Goal: Task Accomplishment & Management: Use online tool/utility

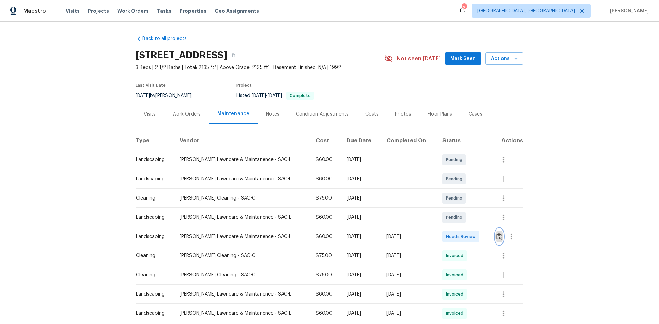
click at [496, 236] on img "button" at bounding box center [499, 236] width 6 height 7
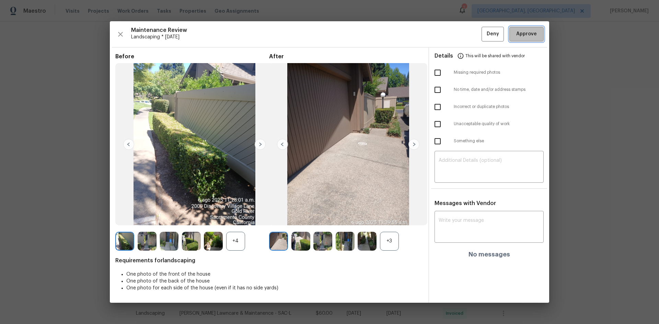
click at [532, 36] on span "Approve" at bounding box center [526, 34] width 21 height 9
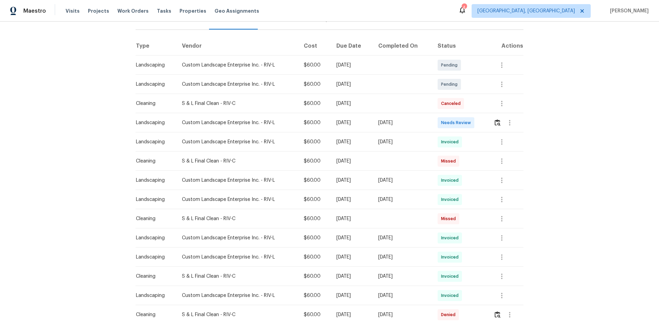
scroll to position [103, 0]
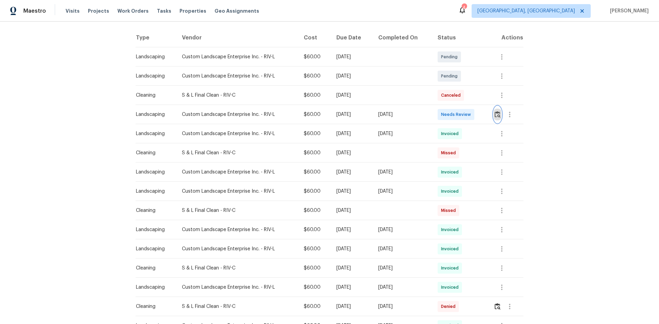
click at [496, 113] on img "button" at bounding box center [497, 114] width 6 height 7
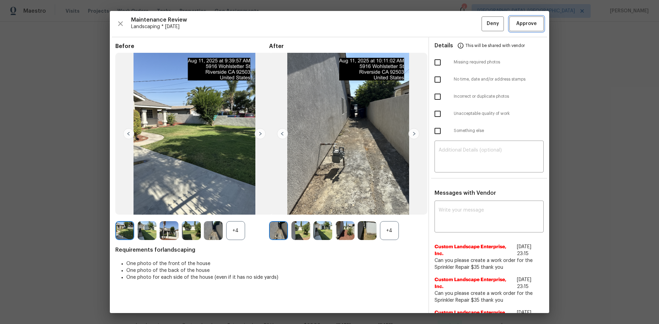
click at [516, 21] on span "Approve" at bounding box center [526, 24] width 21 height 9
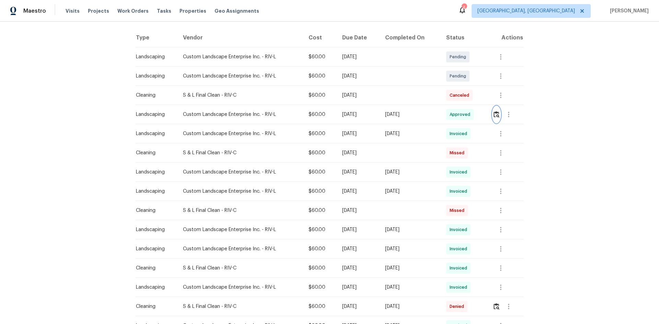
scroll to position [0, 0]
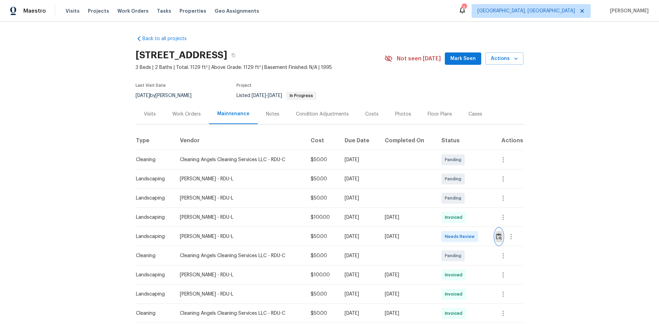
click at [497, 234] on img "button" at bounding box center [499, 236] width 6 height 7
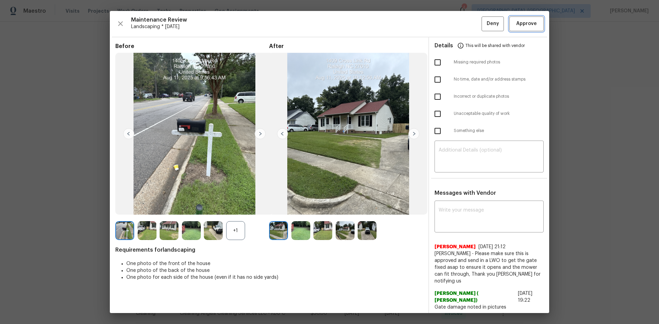
click at [517, 25] on span "Approve" at bounding box center [526, 24] width 21 height 9
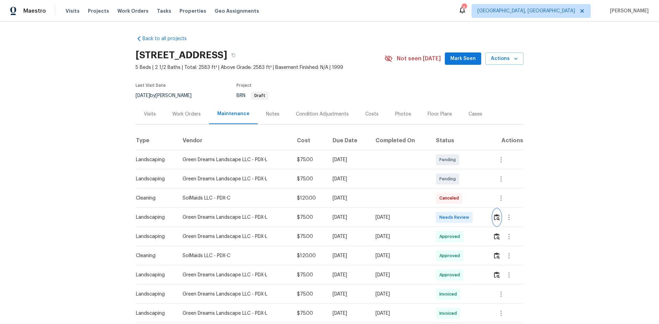
click at [494, 216] on img "button" at bounding box center [497, 217] width 6 height 7
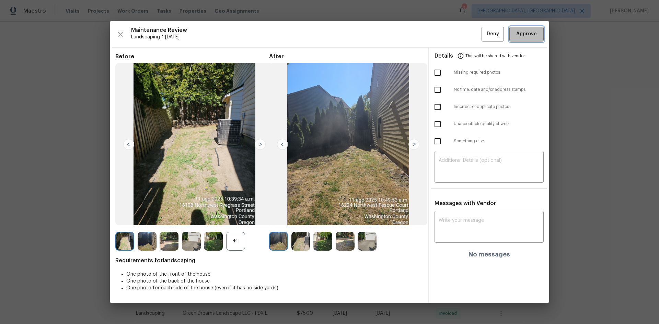
click at [526, 33] on span "Approve" at bounding box center [526, 34] width 21 height 9
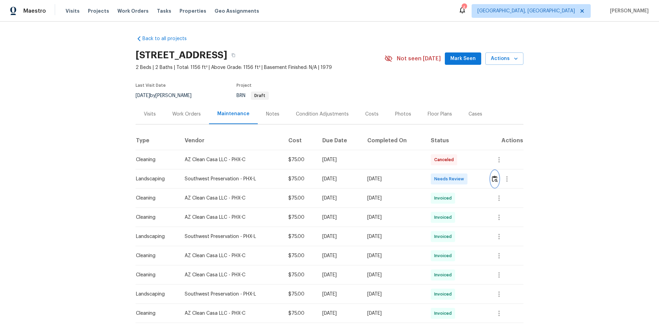
click at [492, 177] on img "button" at bounding box center [495, 179] width 6 height 7
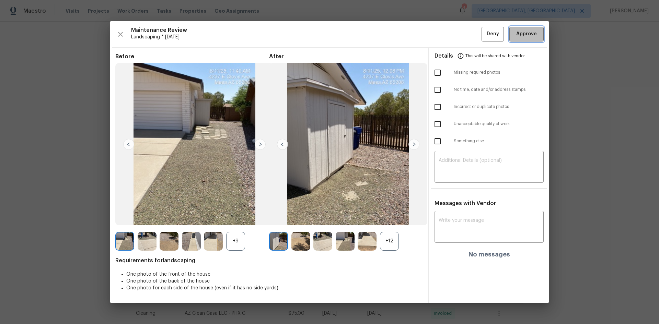
click at [523, 34] on span "Approve" at bounding box center [526, 34] width 21 height 9
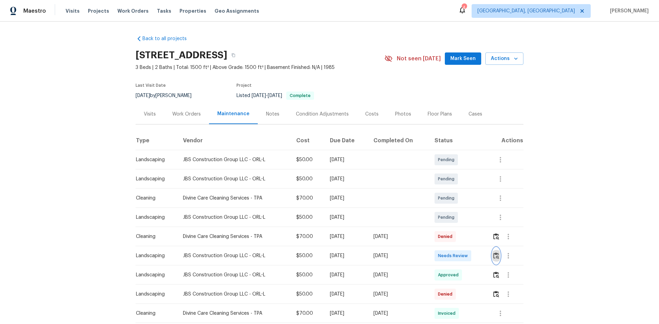
click at [495, 254] on img "button" at bounding box center [496, 256] width 6 height 7
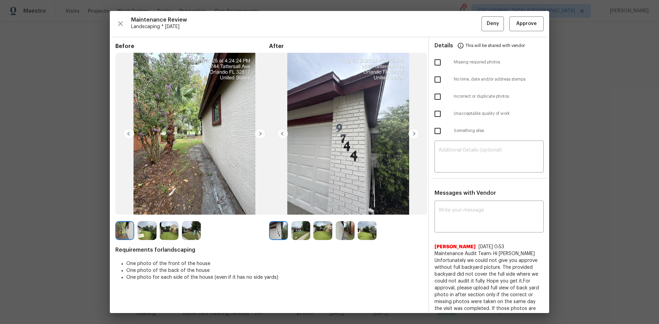
click at [412, 133] on img at bounding box center [413, 133] width 11 height 11
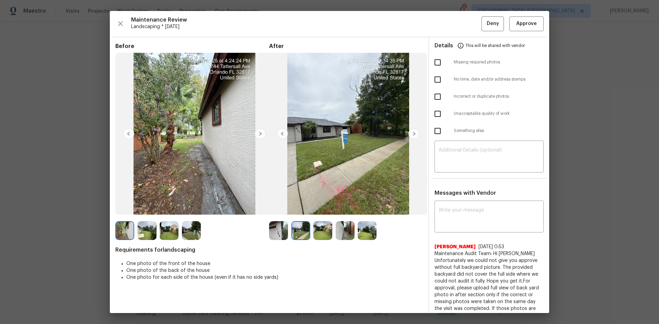
click at [412, 133] on img at bounding box center [413, 133] width 11 height 11
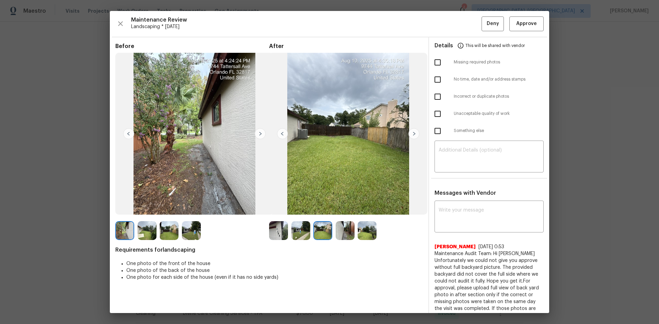
click at [259, 135] on img at bounding box center [260, 133] width 11 height 11
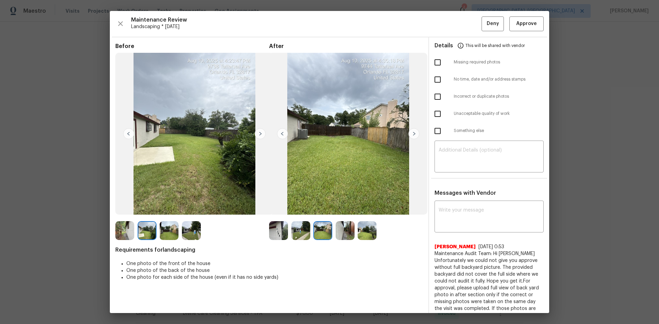
click at [412, 132] on img at bounding box center [413, 133] width 11 height 11
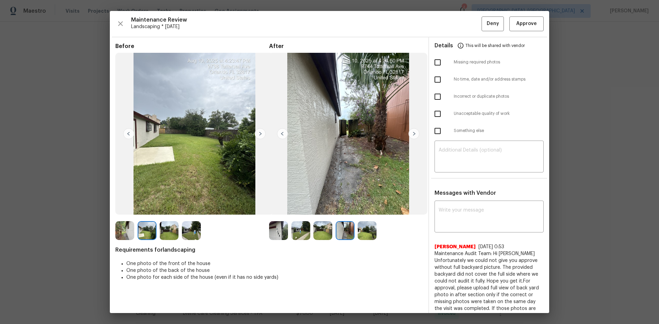
click at [415, 132] on img at bounding box center [413, 133] width 11 height 11
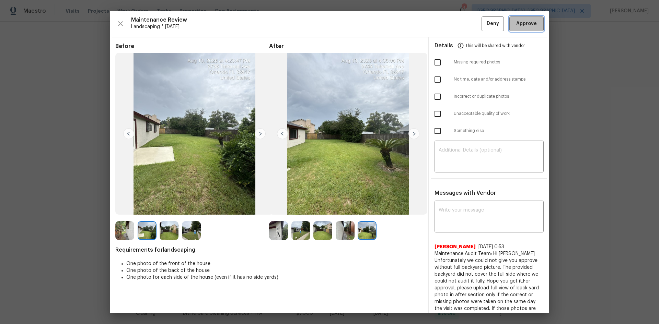
click at [517, 30] on button "Approve" at bounding box center [526, 23] width 34 height 15
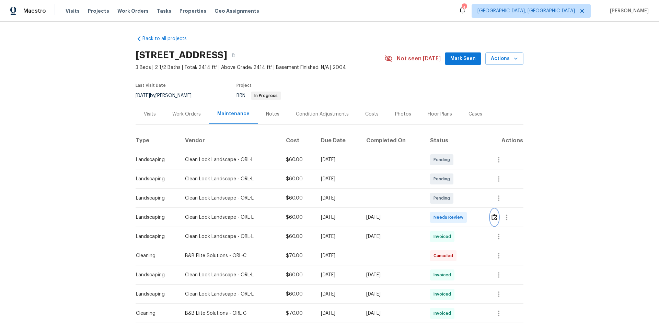
click at [492, 216] on img "button" at bounding box center [494, 217] width 6 height 7
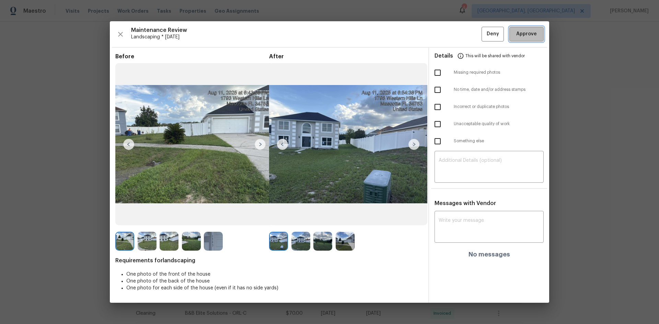
click at [521, 37] on span "Approve" at bounding box center [526, 34] width 21 height 9
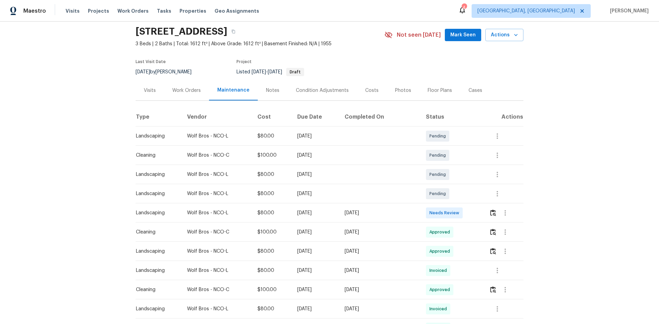
scroll to position [34, 0]
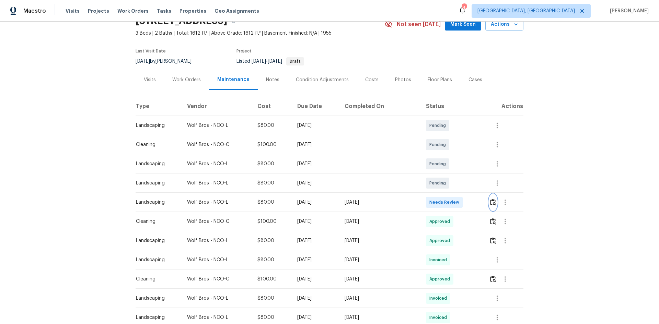
click at [491, 201] on img "button" at bounding box center [493, 202] width 6 height 7
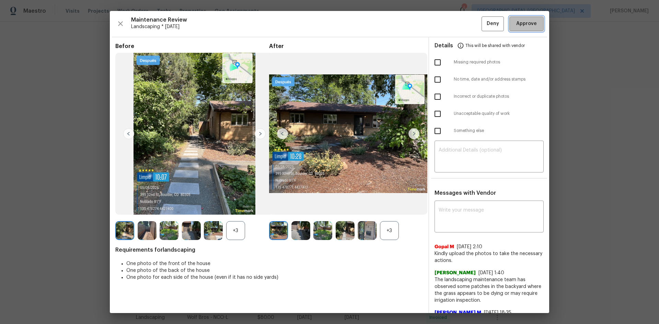
click at [522, 22] on span "Approve" at bounding box center [526, 24] width 21 height 9
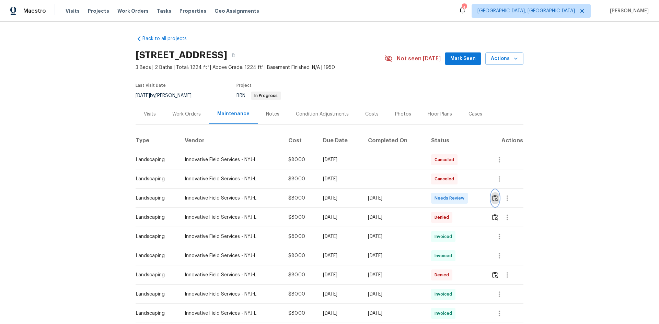
click at [492, 195] on img "button" at bounding box center [495, 198] width 6 height 7
click at [496, 197] on img "button" at bounding box center [495, 198] width 6 height 7
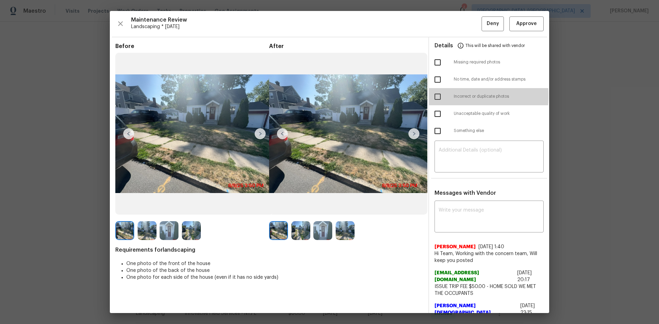
click at [433, 96] on input "checkbox" at bounding box center [437, 97] width 14 height 14
checkbox input "true"
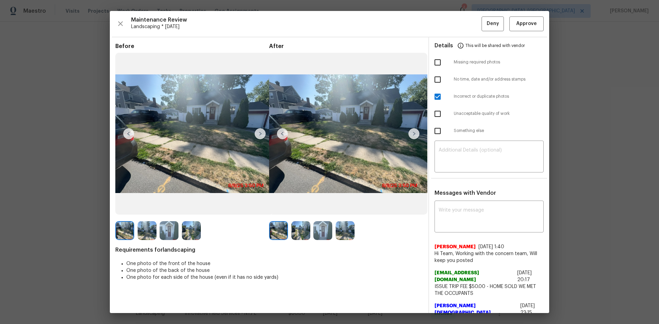
click at [433, 62] on input "checkbox" at bounding box center [437, 62] width 14 height 14
checkbox input "true"
click at [452, 154] on textarea at bounding box center [489, 157] width 101 height 19
paste textarea "Maintenance Audit Team: Hello! Unfortunately this Landscaping visit completed o…"
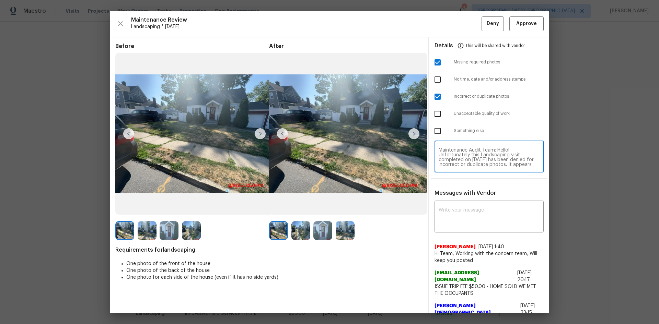
scroll to position [38, 0]
type textarea "Maintenance Audit Team: Hello! Unfortunately this Landscaping visit completed o…"
click at [455, 211] on textarea at bounding box center [489, 217] width 101 height 19
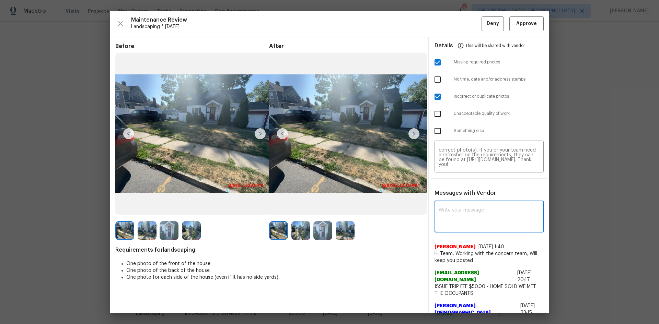
paste textarea "Maintenance Audit Team: Hello! Unfortunately this Landscaping visit completed o…"
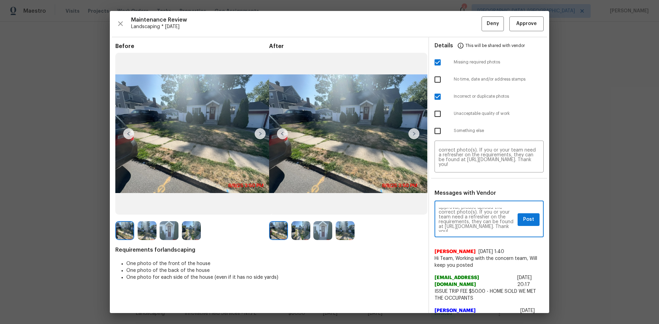
scroll to position [53, 0]
type textarea "Maintenance Audit Team: Hello! Unfortunately this Landscaping visit completed o…"
click at [525, 216] on span "Post" at bounding box center [528, 220] width 11 height 9
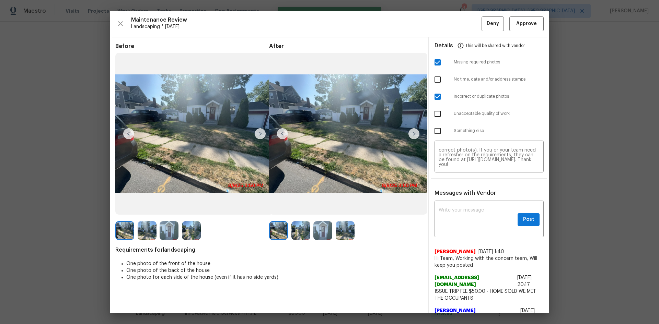
scroll to position [0, 0]
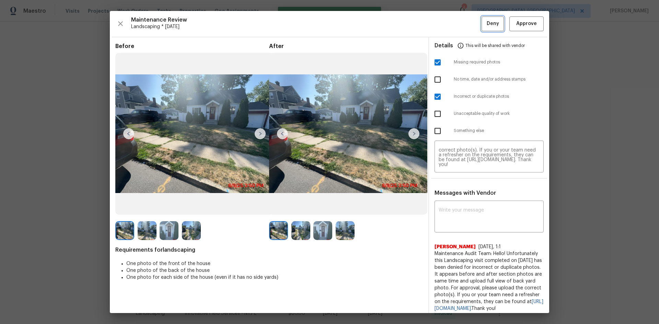
click at [487, 21] on span "Deny" at bounding box center [493, 24] width 12 height 9
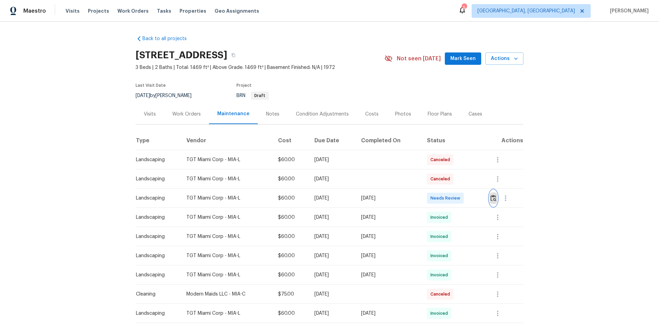
click at [493, 196] on img "button" at bounding box center [493, 198] width 6 height 7
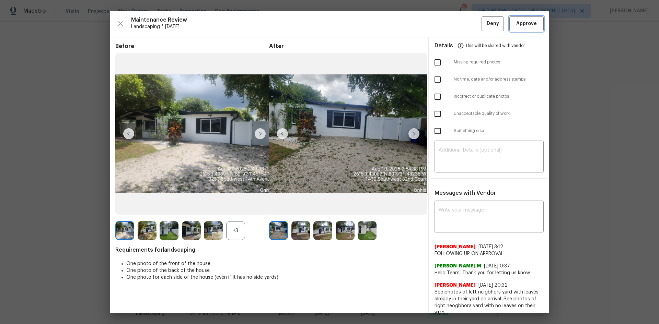
click at [524, 19] on button "Approve" at bounding box center [526, 23] width 34 height 15
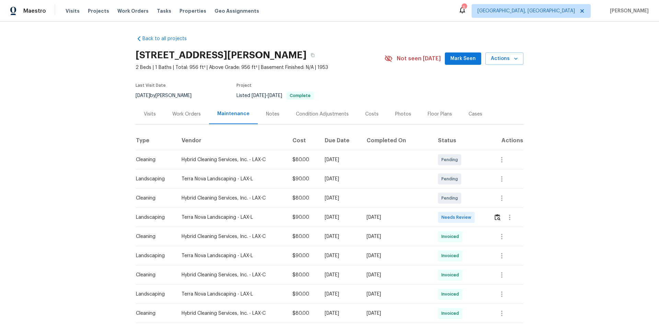
scroll to position [34, 0]
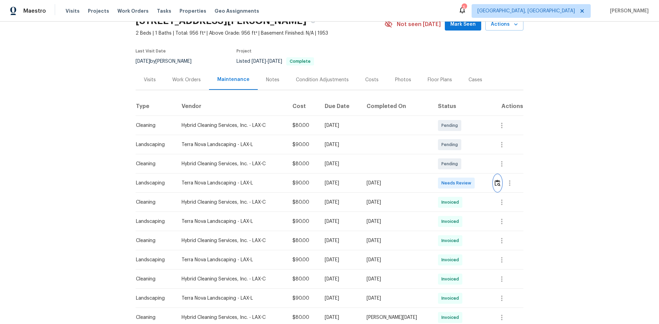
click at [497, 181] on img "button" at bounding box center [497, 183] width 6 height 7
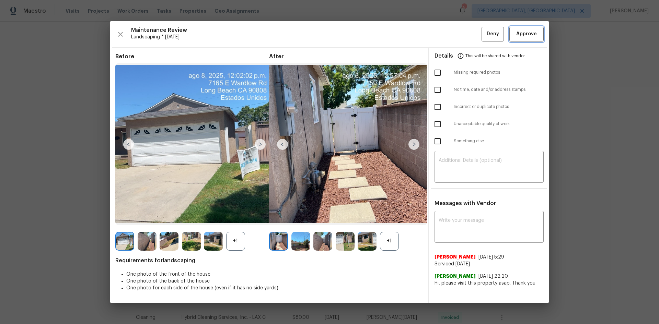
drag, startPoint x: 519, startPoint y: 31, endPoint x: 515, endPoint y: 31, distance: 3.8
click at [519, 31] on span "Approve" at bounding box center [526, 34] width 21 height 9
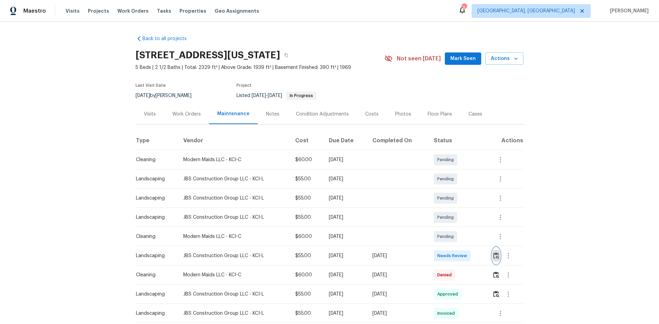
click at [497, 254] on img "button" at bounding box center [496, 256] width 6 height 7
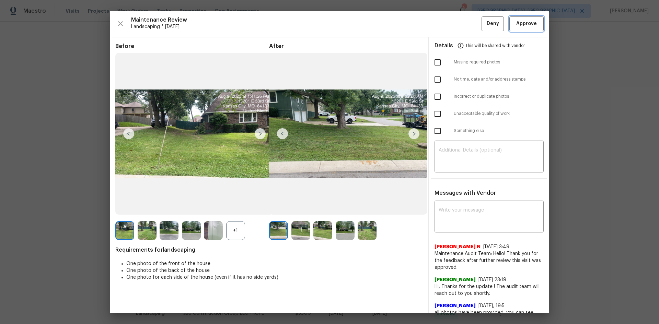
click at [516, 25] on span "Approve" at bounding box center [526, 24] width 21 height 9
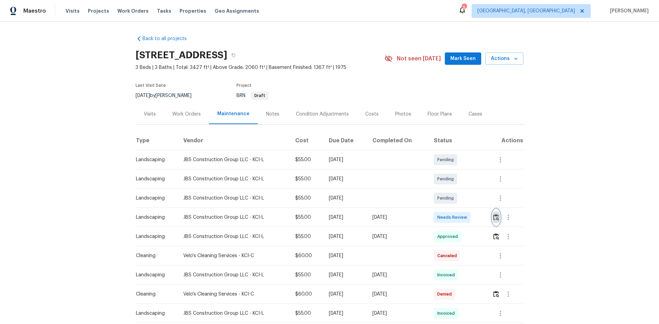
click at [493, 214] on img "button" at bounding box center [496, 217] width 6 height 7
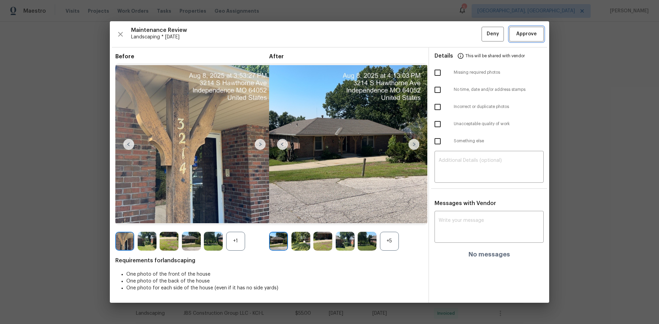
click at [522, 35] on span "Approve" at bounding box center [526, 34] width 21 height 9
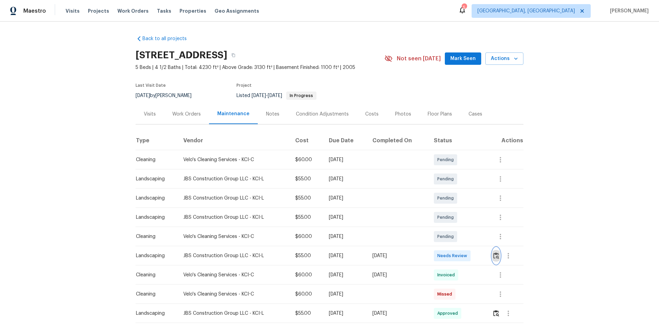
click at [494, 256] on img "button" at bounding box center [496, 256] width 6 height 7
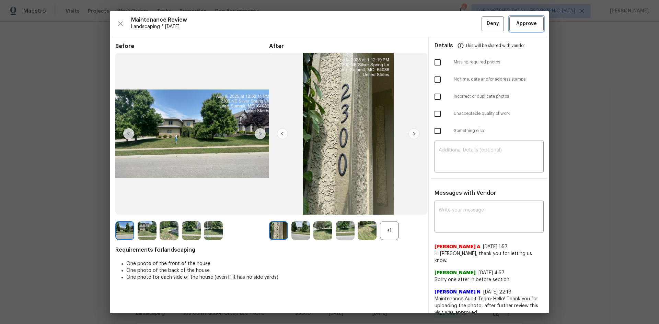
click at [523, 28] on span "Approve" at bounding box center [526, 24] width 21 height 9
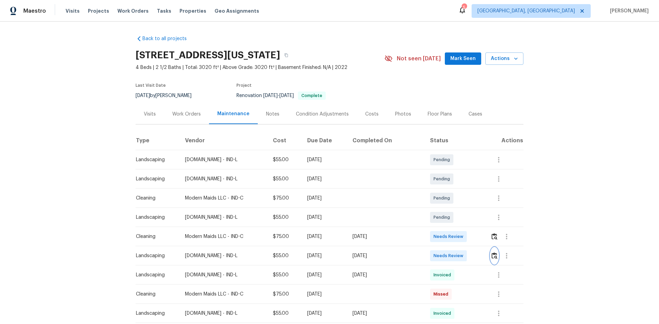
click at [493, 257] on img "button" at bounding box center [494, 256] width 6 height 7
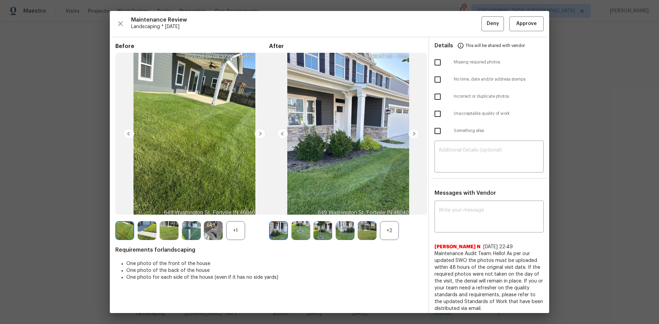
click at [433, 60] on input "checkbox" at bounding box center [437, 62] width 14 height 14
checkbox input "true"
click at [444, 153] on textarea at bounding box center [489, 157] width 101 height 19
paste textarea "Maintenance Audit Team: Hello! Unfortunately, this Landscaping visit completed …"
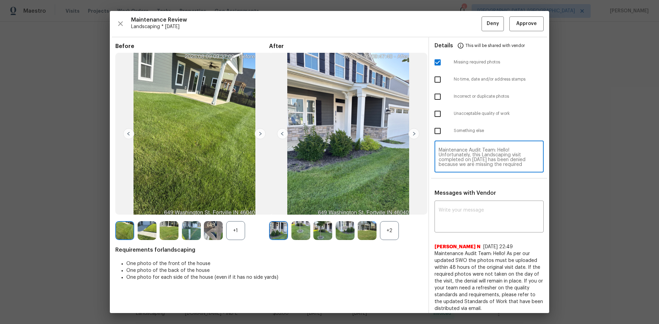
scroll to position [67, 0]
type textarea "Maintenance Audit Team: Hello! Unfortunately, this Landscaping visit completed …"
click at [463, 211] on textarea at bounding box center [489, 217] width 101 height 19
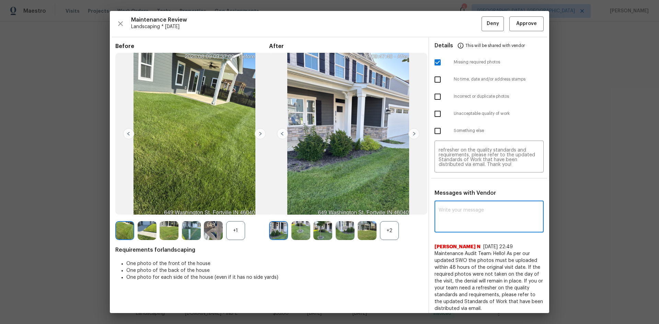
paste textarea "Maintenance Audit Team: Hello! Unfortunately, this Landscaping visit completed …"
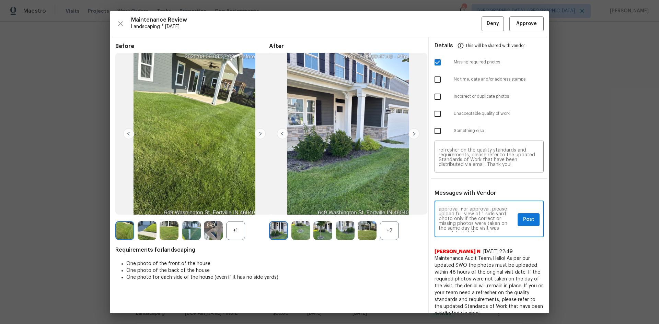
scroll to position [27, 0]
type textarea "Maintenance Audit Team: Hello! Unfortunately, this Landscaping visit completed …"
click at [524, 217] on span "Post" at bounding box center [528, 220] width 11 height 9
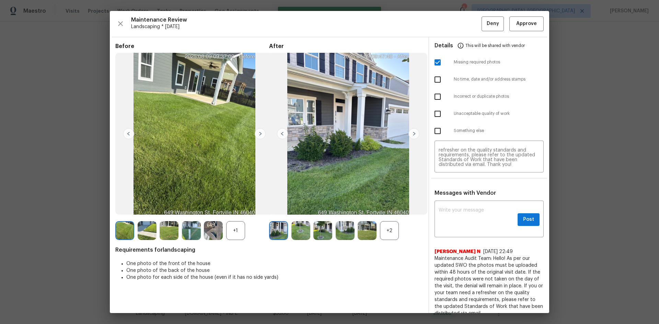
scroll to position [0, 0]
click at [493, 23] on span "Deny" at bounding box center [493, 24] width 12 height 9
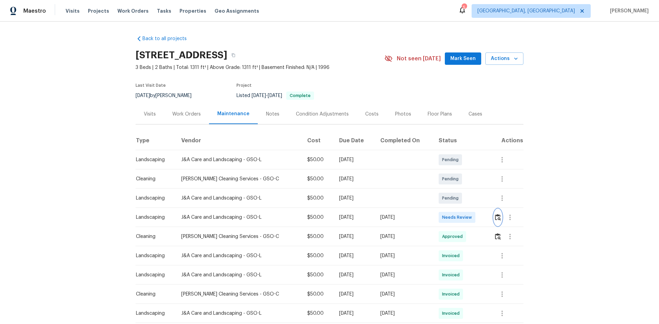
click at [496, 216] on img "button" at bounding box center [498, 217] width 6 height 7
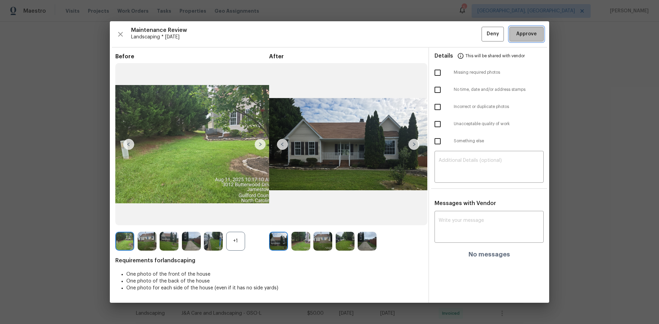
click at [515, 35] on span "Approve" at bounding box center [526, 34] width 23 height 9
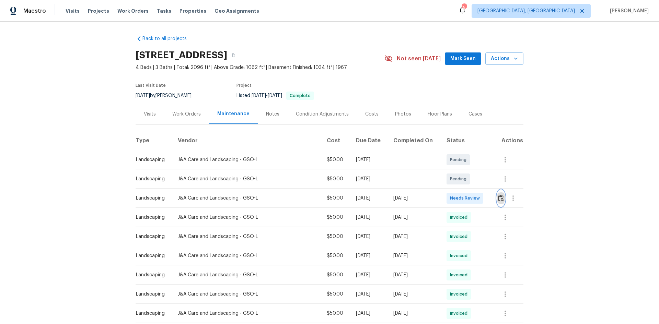
click at [498, 196] on img "button" at bounding box center [501, 198] width 6 height 7
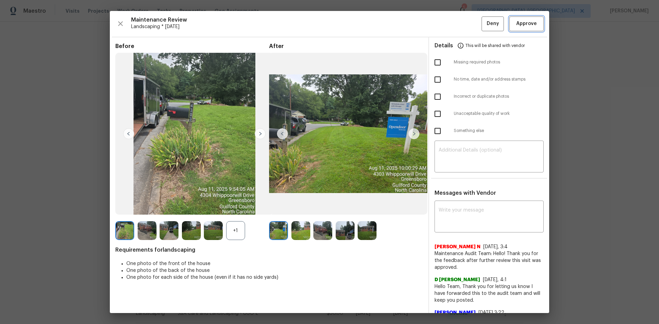
click at [521, 23] on span "Approve" at bounding box center [526, 24] width 21 height 9
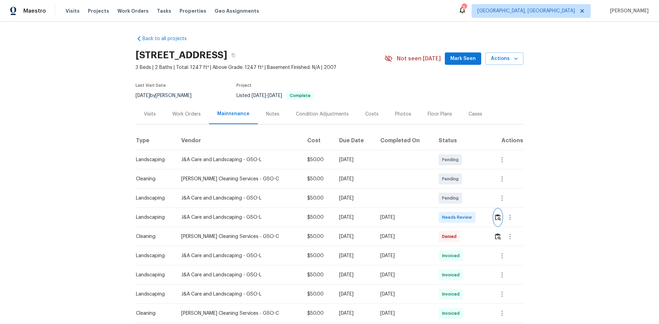
click at [497, 218] on img "button" at bounding box center [498, 217] width 6 height 7
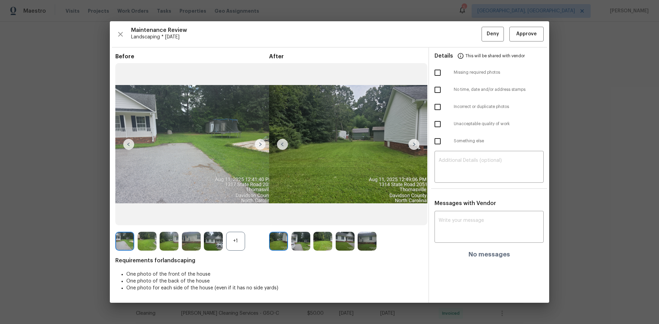
click at [416, 147] on img at bounding box center [413, 144] width 11 height 11
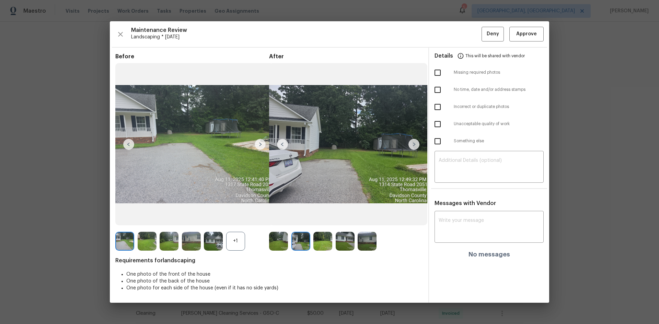
click at [416, 145] on img at bounding box center [413, 144] width 11 height 11
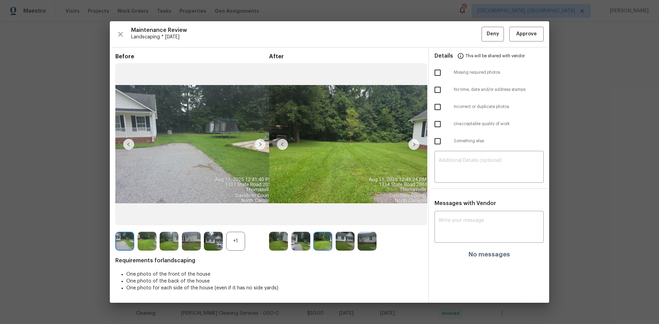
click at [416, 144] on img at bounding box center [413, 144] width 11 height 11
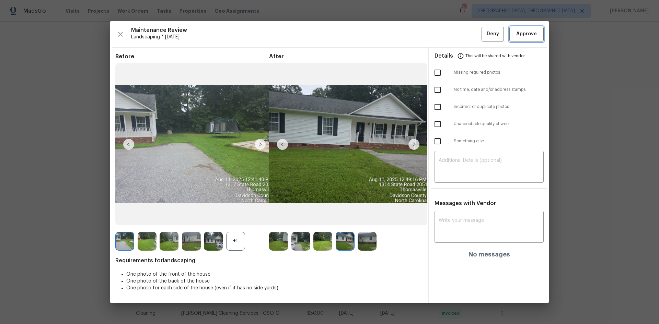
click at [519, 37] on span "Approve" at bounding box center [526, 34] width 21 height 9
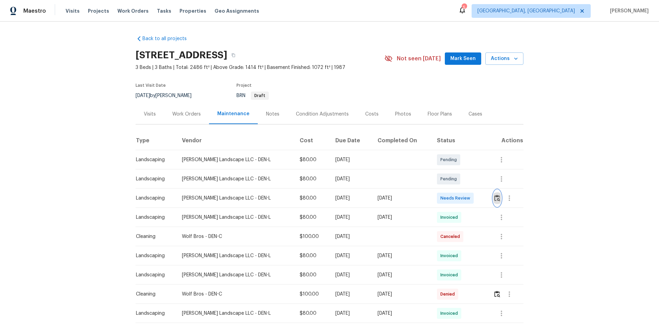
click at [494, 198] on img "button" at bounding box center [497, 198] width 6 height 7
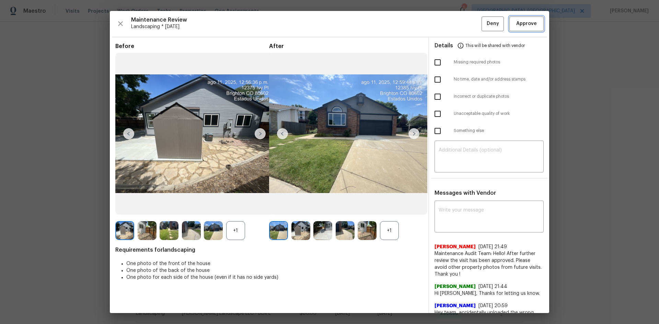
click at [522, 27] on span "Approve" at bounding box center [526, 24] width 21 height 9
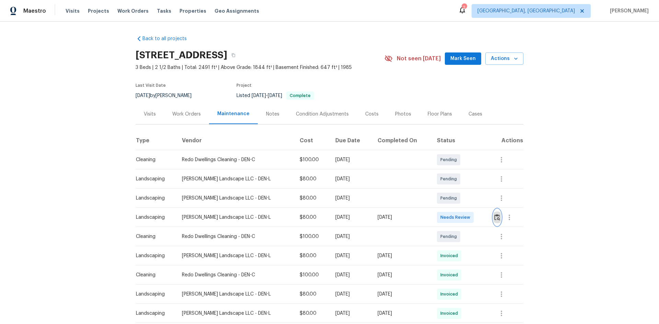
click at [494, 217] on img "button" at bounding box center [497, 217] width 6 height 7
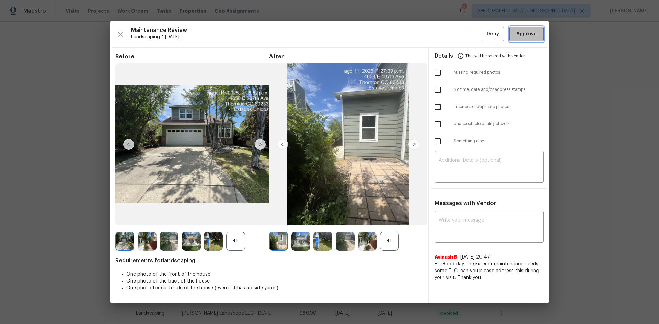
click at [522, 34] on span "Approve" at bounding box center [526, 34] width 21 height 9
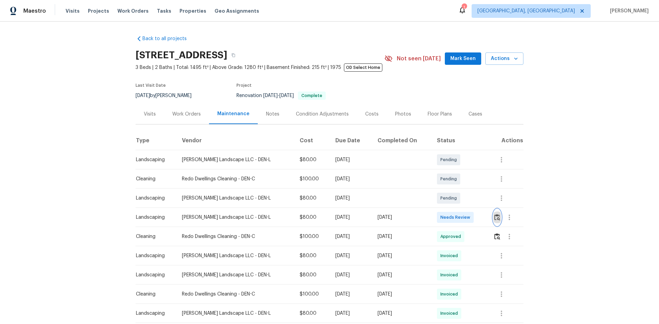
click at [494, 213] on button "button" at bounding box center [497, 217] width 8 height 16
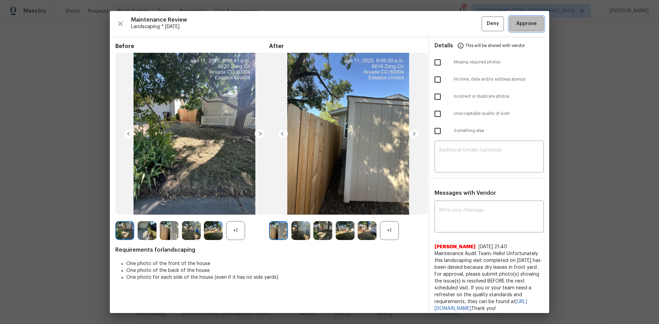
click at [522, 25] on span "Approve" at bounding box center [526, 24] width 21 height 9
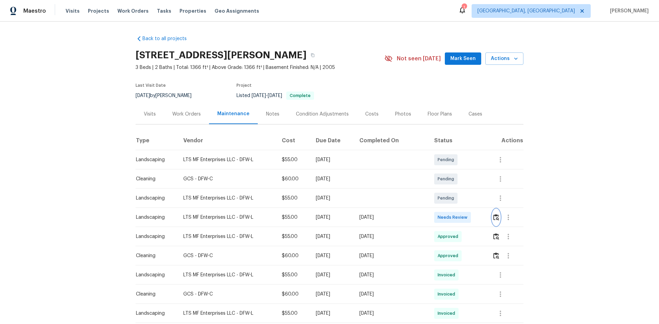
click at [493, 217] on img "button" at bounding box center [496, 217] width 6 height 7
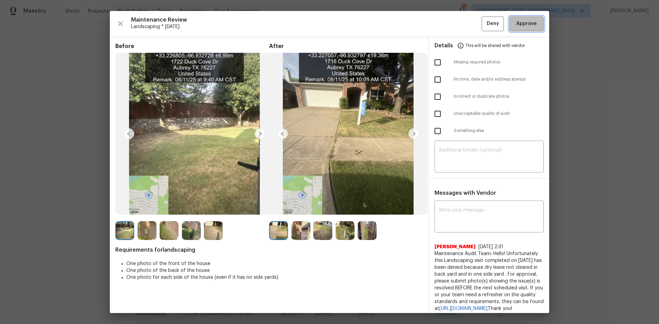
click at [526, 24] on span "Approve" at bounding box center [526, 24] width 21 height 9
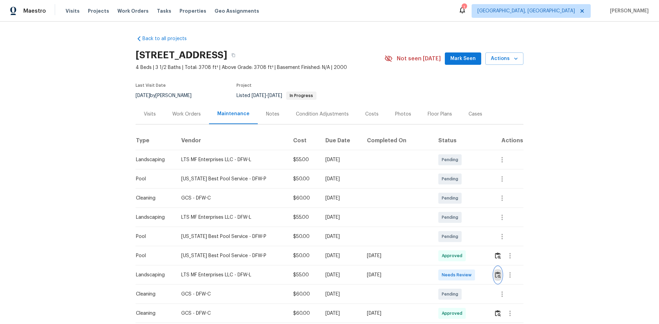
click at [495, 274] on img "button" at bounding box center [498, 275] width 6 height 7
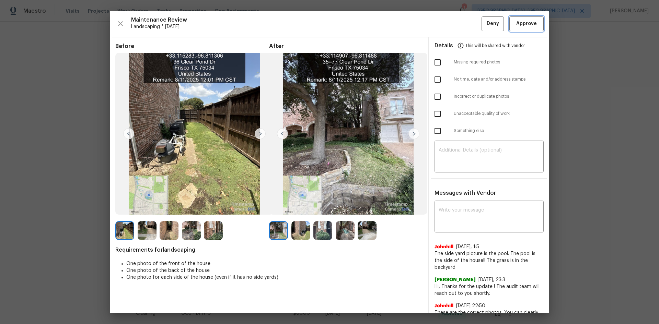
click at [516, 22] on span "Approve" at bounding box center [526, 24] width 21 height 9
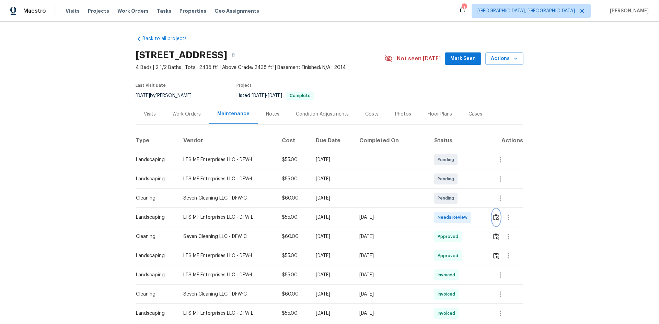
click at [496, 216] on img "button" at bounding box center [496, 217] width 6 height 7
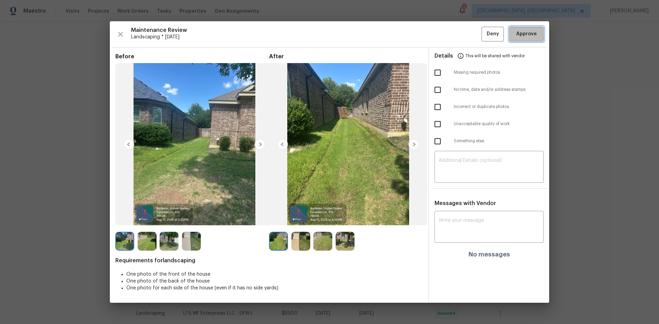
click at [526, 34] on span "Approve" at bounding box center [526, 34] width 21 height 9
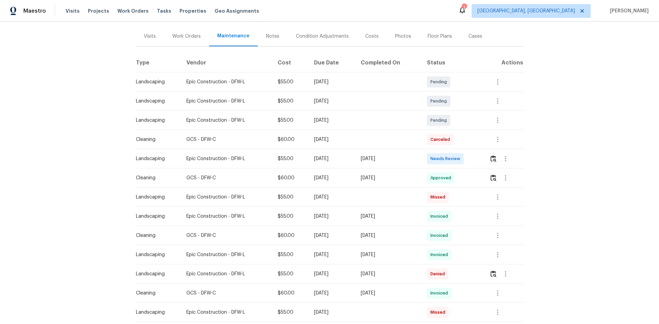
scroll to position [122, 0]
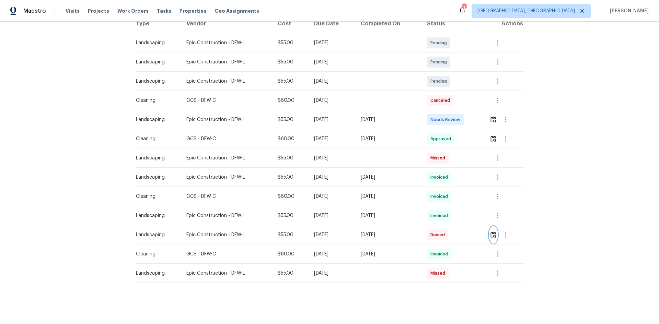
click at [492, 232] on img "button" at bounding box center [493, 235] width 6 height 7
click at [494, 116] on img "button" at bounding box center [493, 119] width 6 height 7
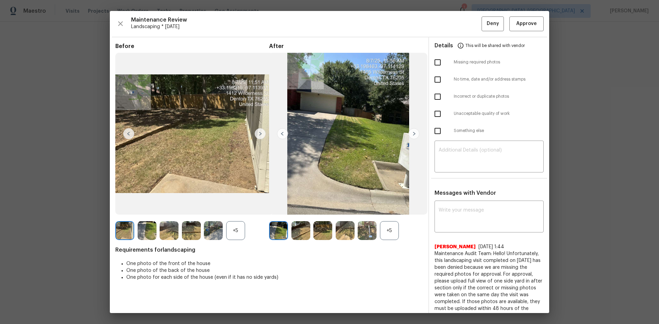
click at [433, 112] on input "checkbox" at bounding box center [437, 114] width 14 height 14
checkbox input "true"
click at [445, 149] on textarea at bounding box center [489, 157] width 101 height 19
click at [455, 151] on textarea at bounding box center [489, 157] width 101 height 19
paste textarea "Maintenance Audit Team: Hello! Unfortunately, this Landscaping visit completed …"
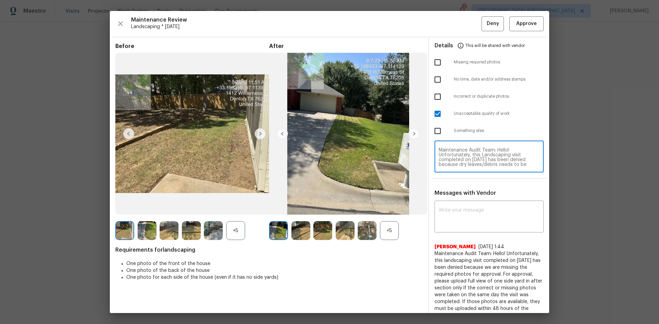
scroll to position [62, 0]
type textarea "Maintenance Audit Team: Hello! Unfortunately, this Landscaping visit completed …"
click at [439, 217] on textarea at bounding box center [489, 217] width 101 height 19
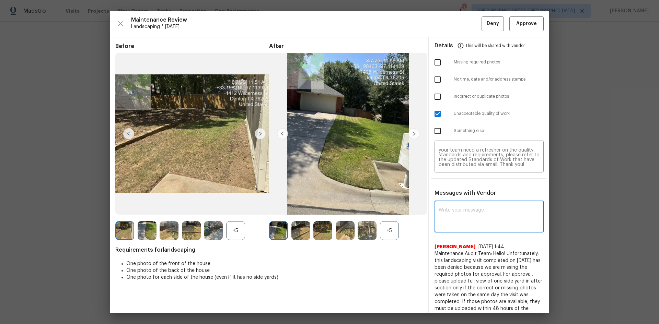
paste textarea "Maintenance Audit Team: Hello! Unfortunately, this Landscaping visit completed …"
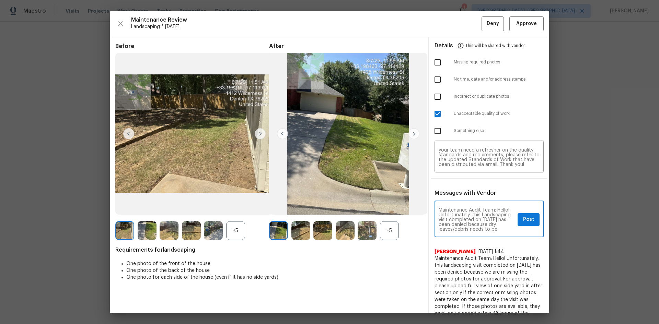
scroll to position [14, 0]
type textarea "Maintenance Audit Team: Hello! Unfortunately, this Landscaping visit completed …"
click at [526, 217] on span "Post" at bounding box center [528, 220] width 11 height 9
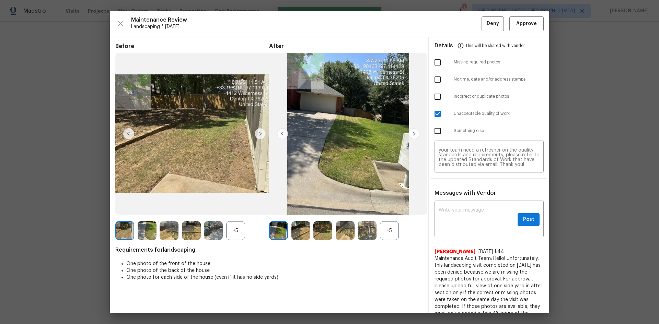
scroll to position [0, 0]
click at [487, 25] on span "Deny" at bounding box center [493, 24] width 12 height 9
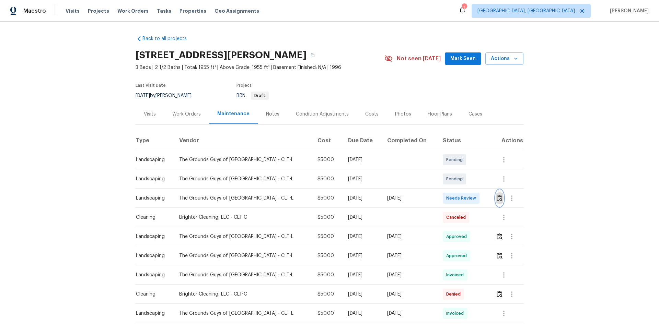
click at [498, 199] on img "button" at bounding box center [500, 198] width 6 height 7
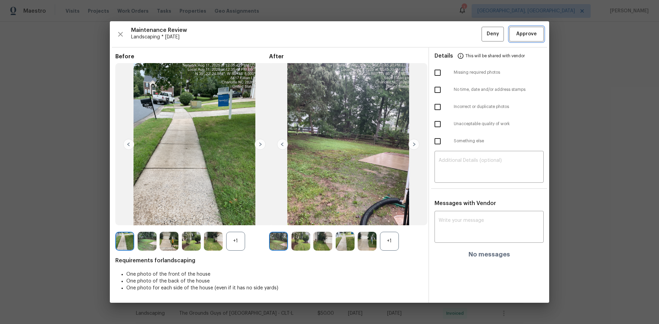
click at [527, 33] on span "Approve" at bounding box center [526, 34] width 21 height 9
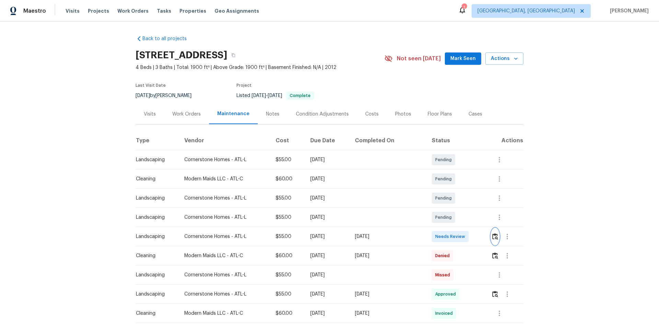
click at [495, 235] on img "button" at bounding box center [495, 236] width 6 height 7
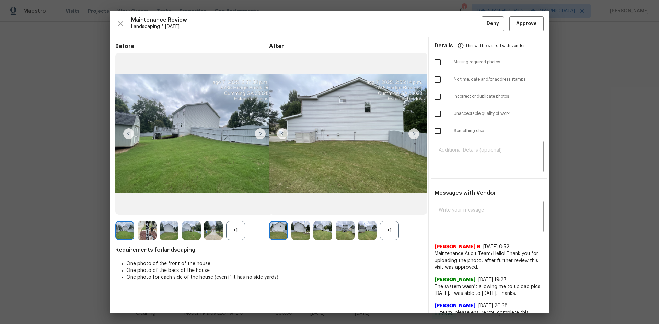
click at [412, 134] on img at bounding box center [413, 133] width 11 height 11
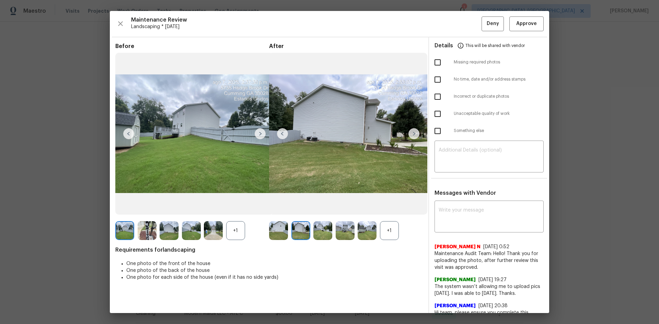
click at [412, 134] on img at bounding box center [413, 133] width 11 height 11
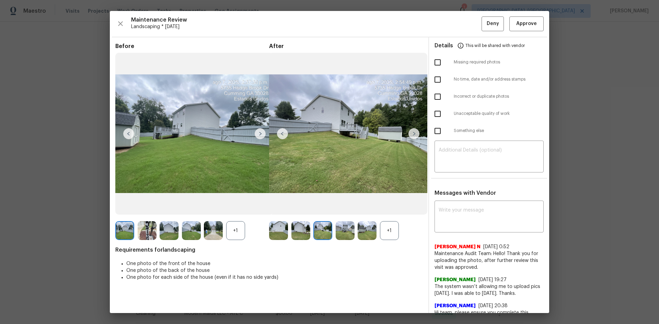
click at [412, 134] on img at bounding box center [413, 133] width 11 height 11
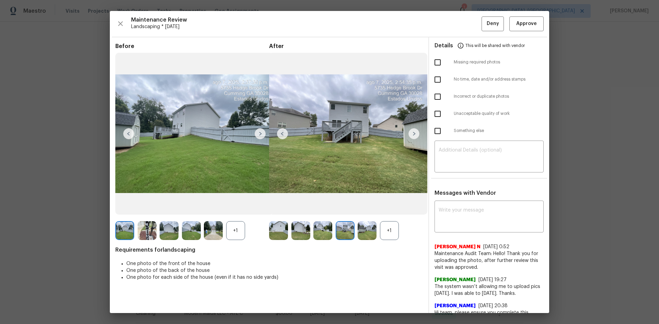
click at [412, 134] on img at bounding box center [413, 133] width 11 height 11
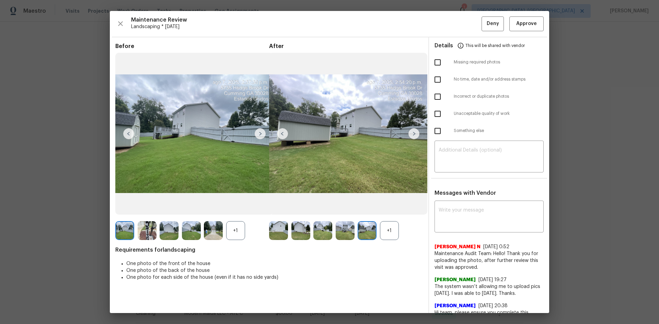
click at [412, 134] on img at bounding box center [413, 133] width 11 height 11
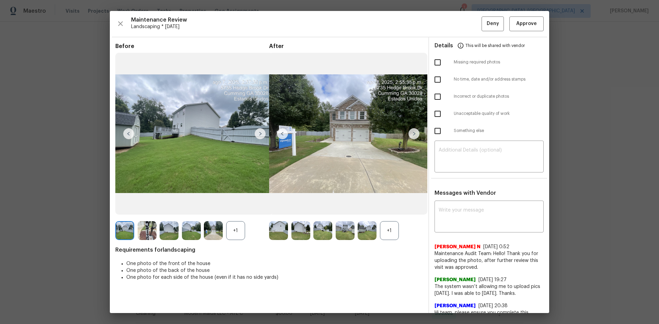
click at [412, 134] on img at bounding box center [413, 133] width 11 height 11
click at [279, 132] on img at bounding box center [282, 133] width 11 height 11
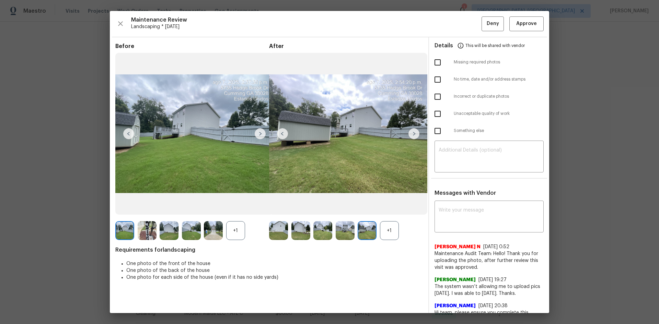
click at [279, 132] on img at bounding box center [282, 133] width 11 height 11
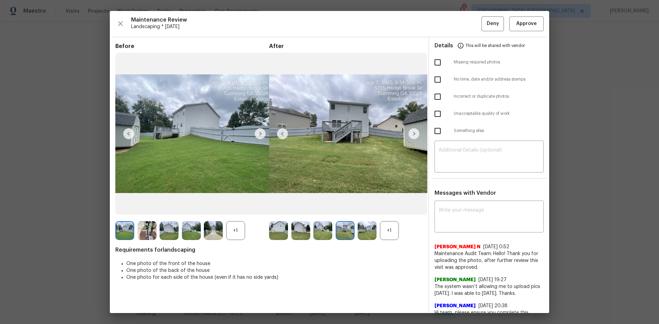
click at [279, 132] on img at bounding box center [282, 133] width 11 height 11
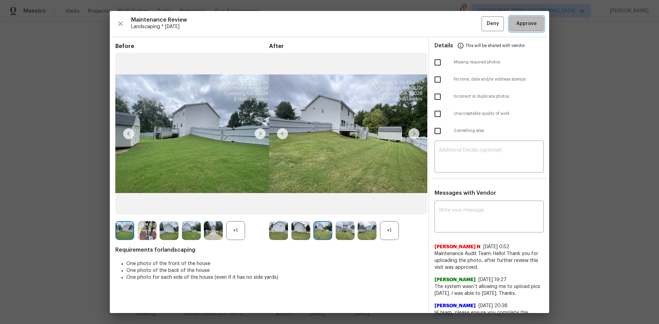
click at [523, 27] on span "Approve" at bounding box center [526, 24] width 21 height 9
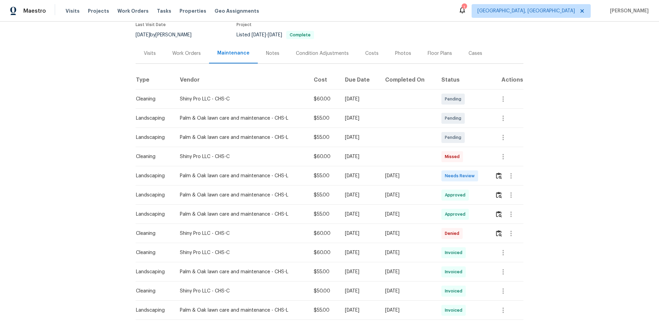
scroll to position [69, 0]
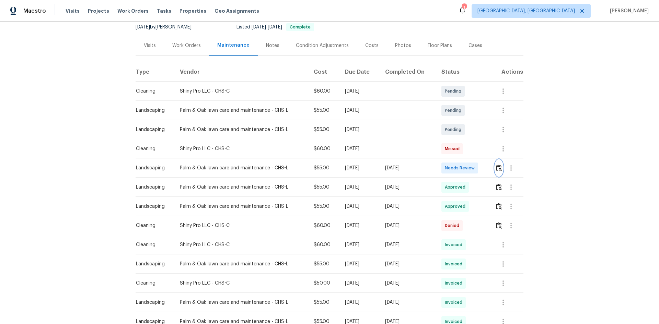
click at [498, 167] on img "button" at bounding box center [499, 168] width 6 height 7
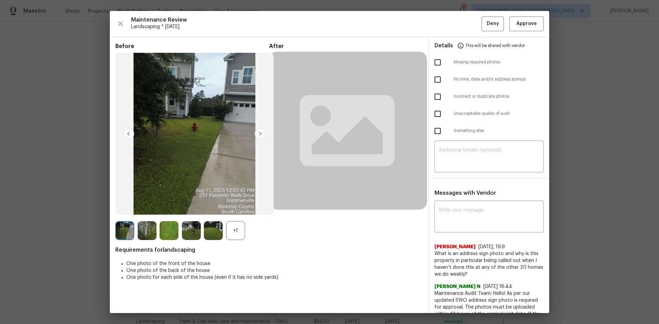
click at [259, 132] on img at bounding box center [260, 133] width 11 height 11
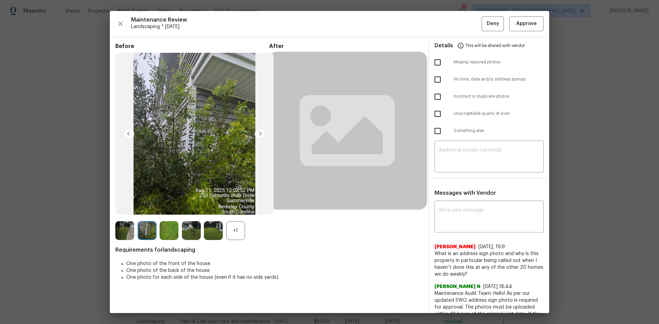
click at [259, 132] on img at bounding box center [260, 133] width 11 height 11
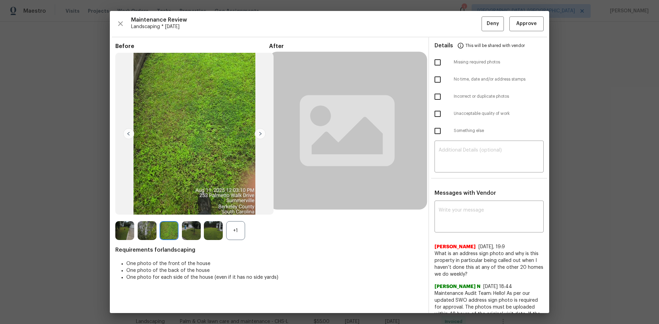
click at [259, 132] on img at bounding box center [260, 133] width 11 height 11
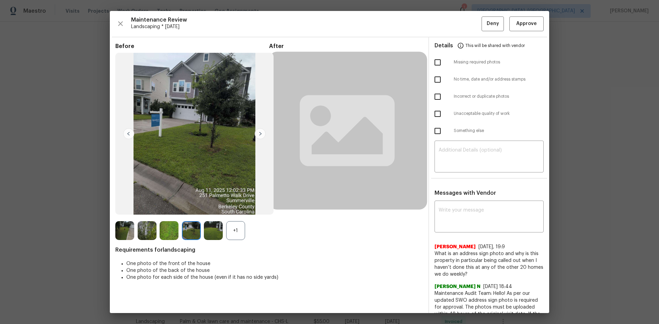
click at [259, 132] on img at bounding box center [260, 133] width 11 height 11
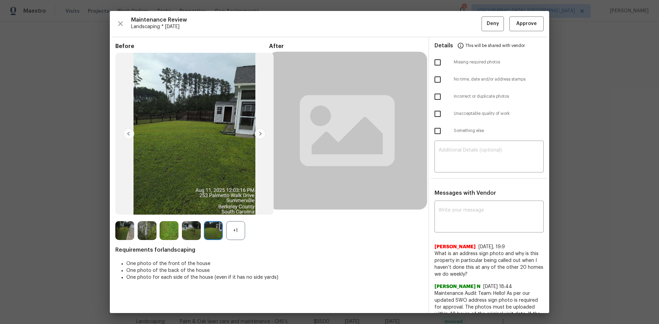
click at [259, 132] on img at bounding box center [260, 133] width 11 height 11
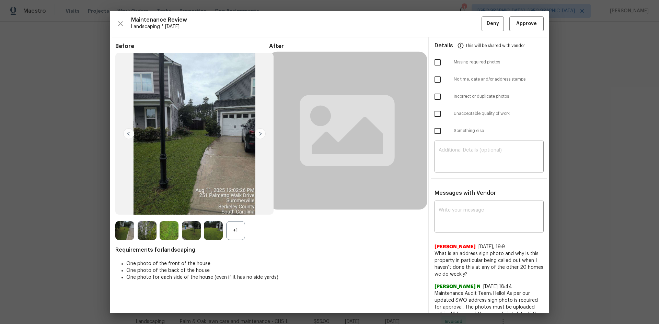
click at [259, 132] on img at bounding box center [260, 133] width 11 height 11
click at [258, 133] on img at bounding box center [260, 133] width 11 height 11
click at [130, 135] on img at bounding box center [128, 133] width 11 height 11
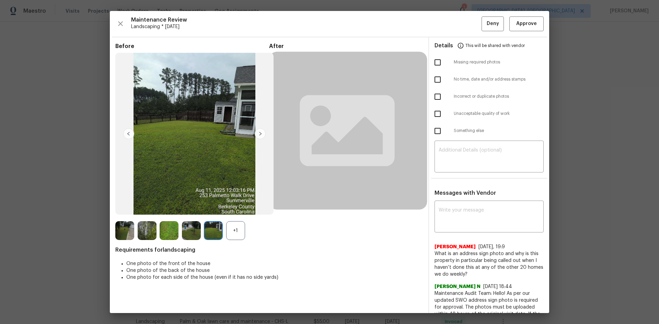
click at [130, 135] on img at bounding box center [128, 133] width 11 height 11
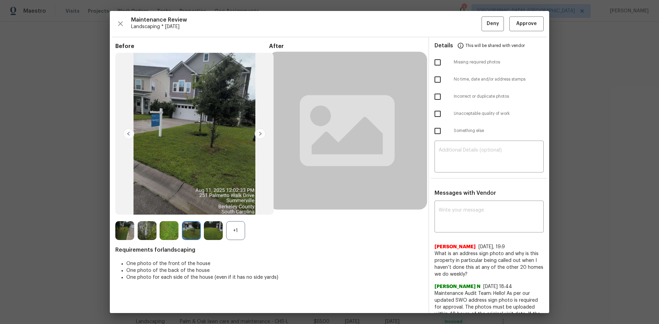
click at [130, 135] on img at bounding box center [128, 133] width 11 height 11
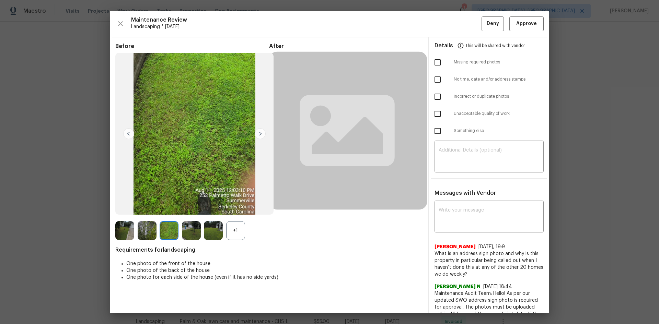
click at [130, 135] on img at bounding box center [128, 133] width 11 height 11
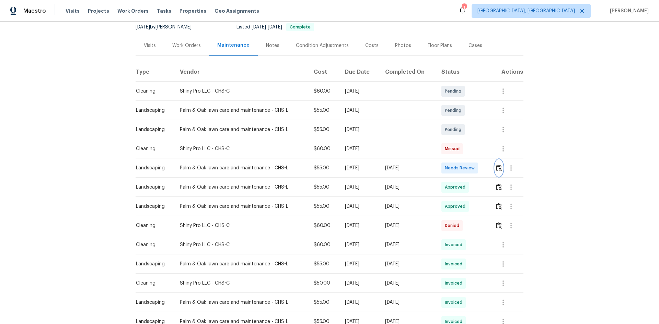
click at [496, 165] on img "button" at bounding box center [499, 168] width 6 height 7
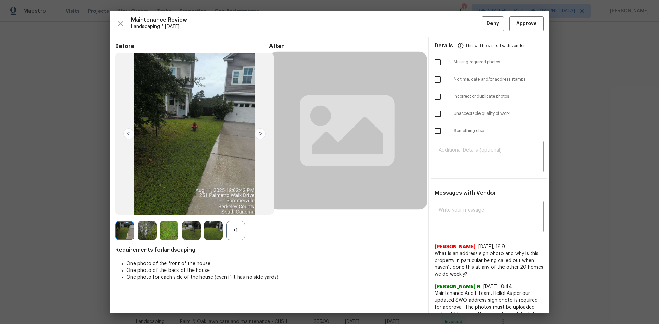
click at [261, 130] on img at bounding box center [260, 133] width 11 height 11
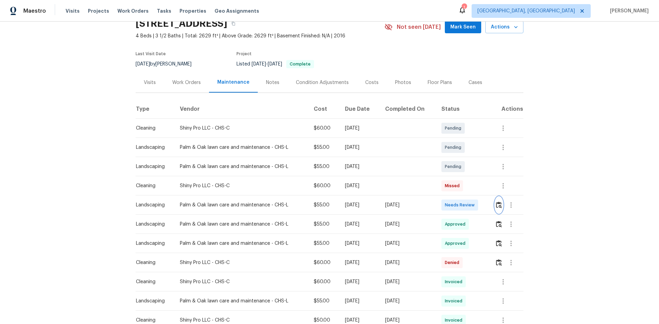
scroll to position [0, 0]
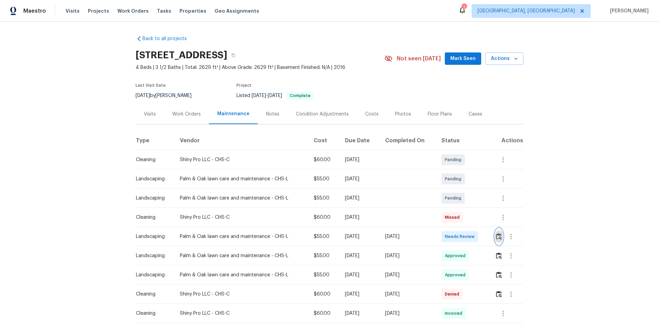
click at [496, 236] on img "button" at bounding box center [499, 236] width 6 height 7
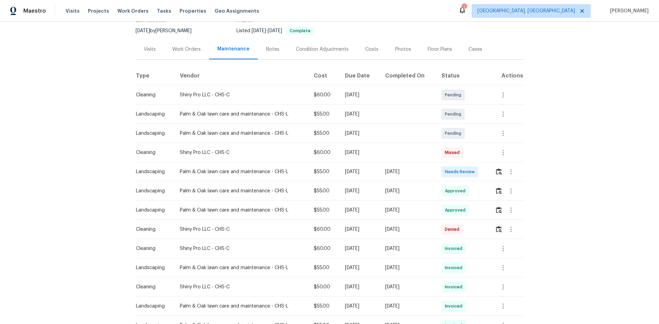
scroll to position [69, 0]
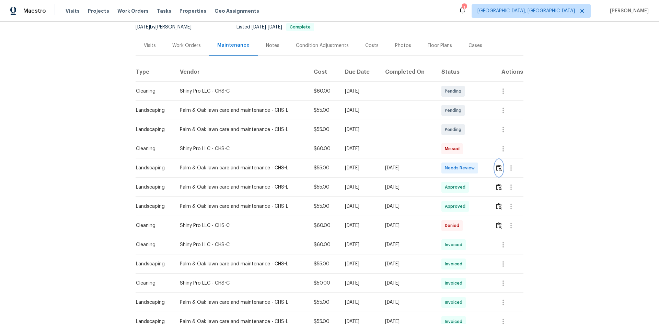
click at [499, 167] on img "button" at bounding box center [499, 168] width 6 height 7
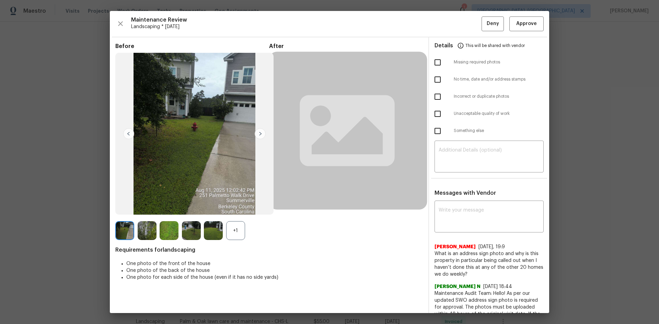
click at [432, 63] on input "checkbox" at bounding box center [437, 62] width 14 height 14
checkbox input "true"
click at [434, 145] on div "​" at bounding box center [488, 157] width 109 height 30
paste textarea "Maintenance Audit Team: Hello! Unfortunately, this Landscaping visit completed …"
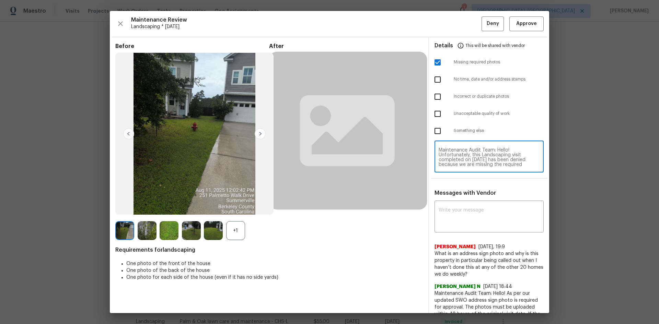
scroll to position [72, 0]
type textarea "Maintenance Audit Team: Hello! Unfortunately, this Landscaping visit completed …"
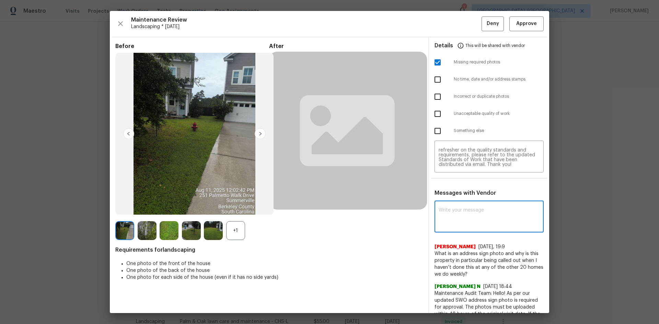
click at [449, 210] on textarea at bounding box center [489, 217] width 101 height 19
paste textarea "Maintenance Audit Team: Hello! Unfortunately, this Landscaping visit completed …"
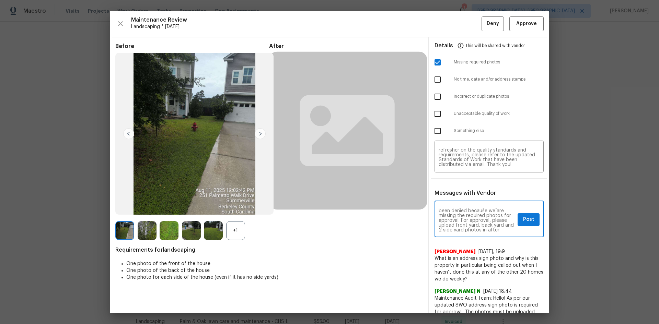
scroll to position [27, 0]
type textarea "Maintenance Audit Team: Hello! Unfortunately, this Landscaping visit completed …"
click at [523, 221] on span "Post" at bounding box center [528, 220] width 11 height 9
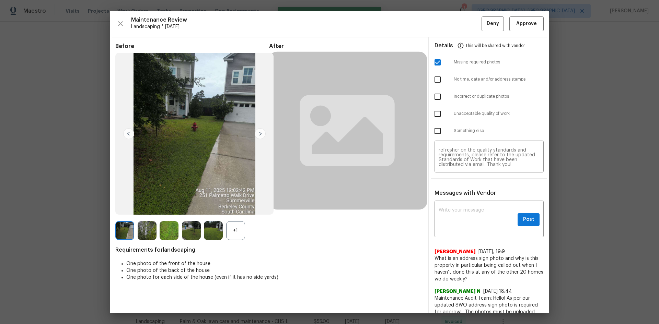
scroll to position [0, 0]
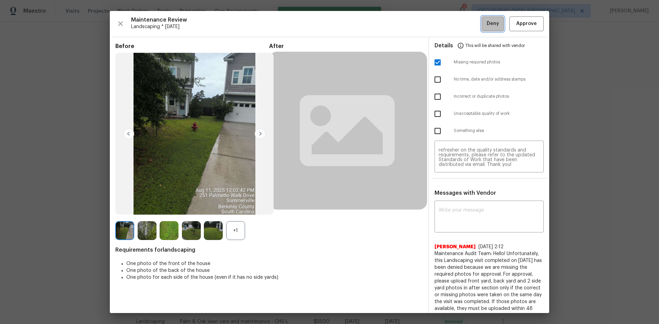
click at [488, 20] on span "Deny" at bounding box center [493, 24] width 12 height 9
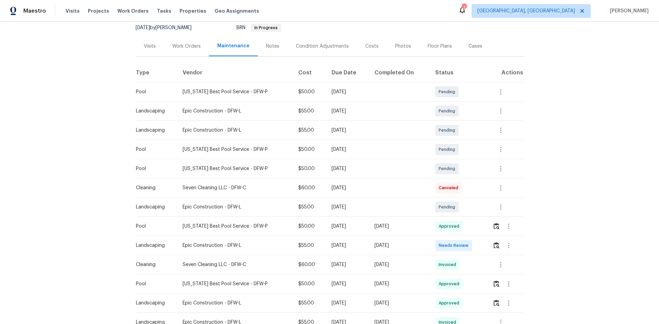
scroll to position [69, 0]
click at [494, 244] on img "button" at bounding box center [496, 245] width 6 height 7
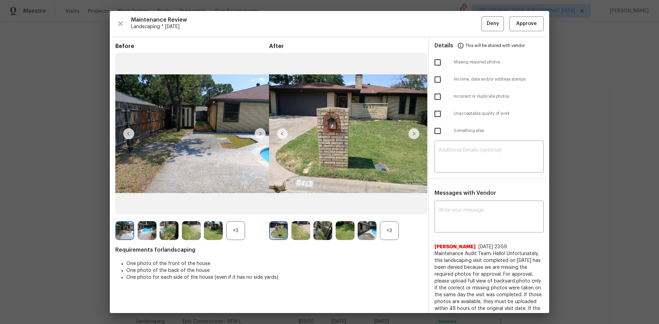
click at [412, 130] on img at bounding box center [413, 133] width 11 height 11
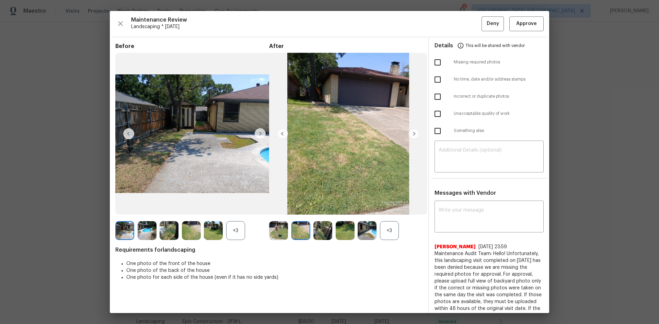
click at [414, 133] on img at bounding box center [413, 133] width 11 height 11
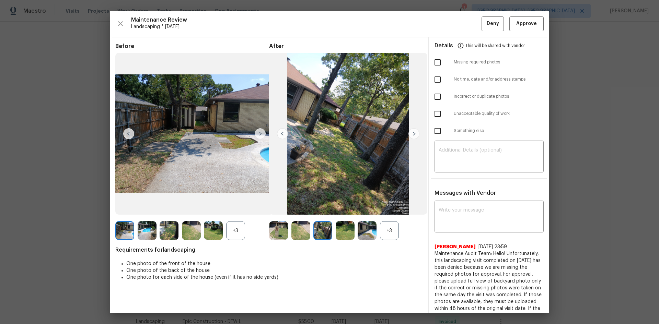
click at [262, 133] on img at bounding box center [260, 133] width 11 height 11
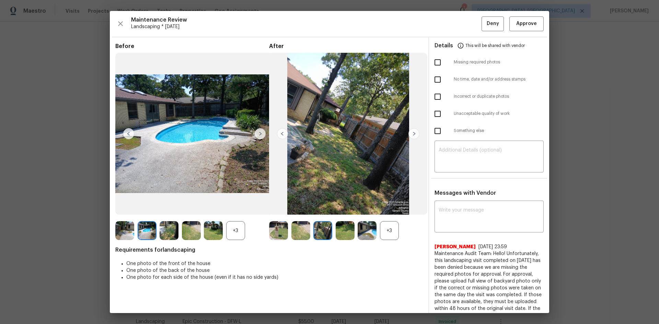
click at [262, 133] on img at bounding box center [260, 133] width 11 height 11
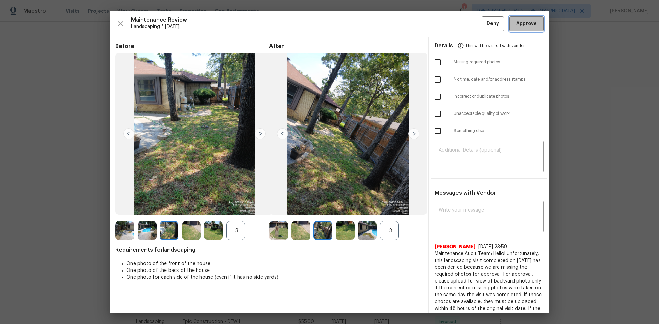
click at [516, 21] on span "Approve" at bounding box center [526, 24] width 21 height 9
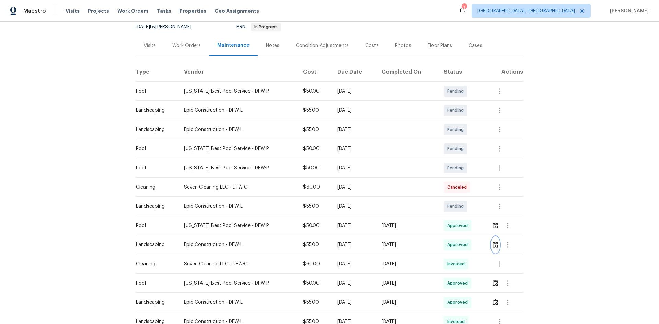
scroll to position [0, 0]
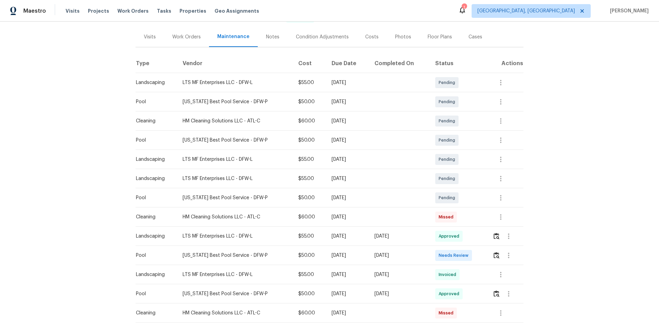
scroll to position [103, 0]
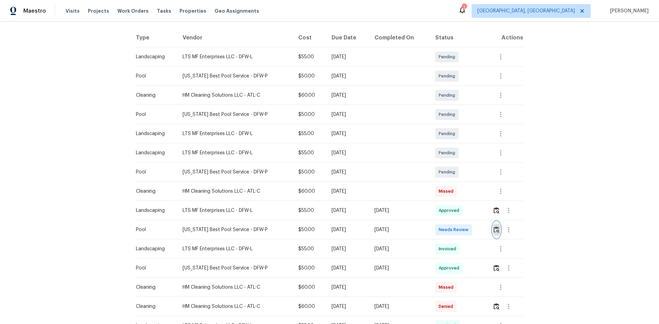
click at [494, 230] on img "button" at bounding box center [496, 229] width 6 height 7
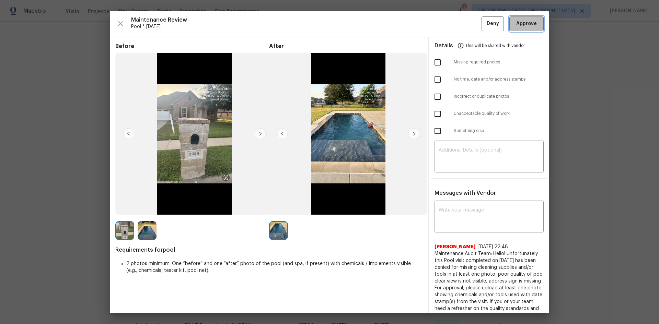
click at [528, 24] on span "Approve" at bounding box center [526, 24] width 21 height 9
